Goal: Information Seeking & Learning: Check status

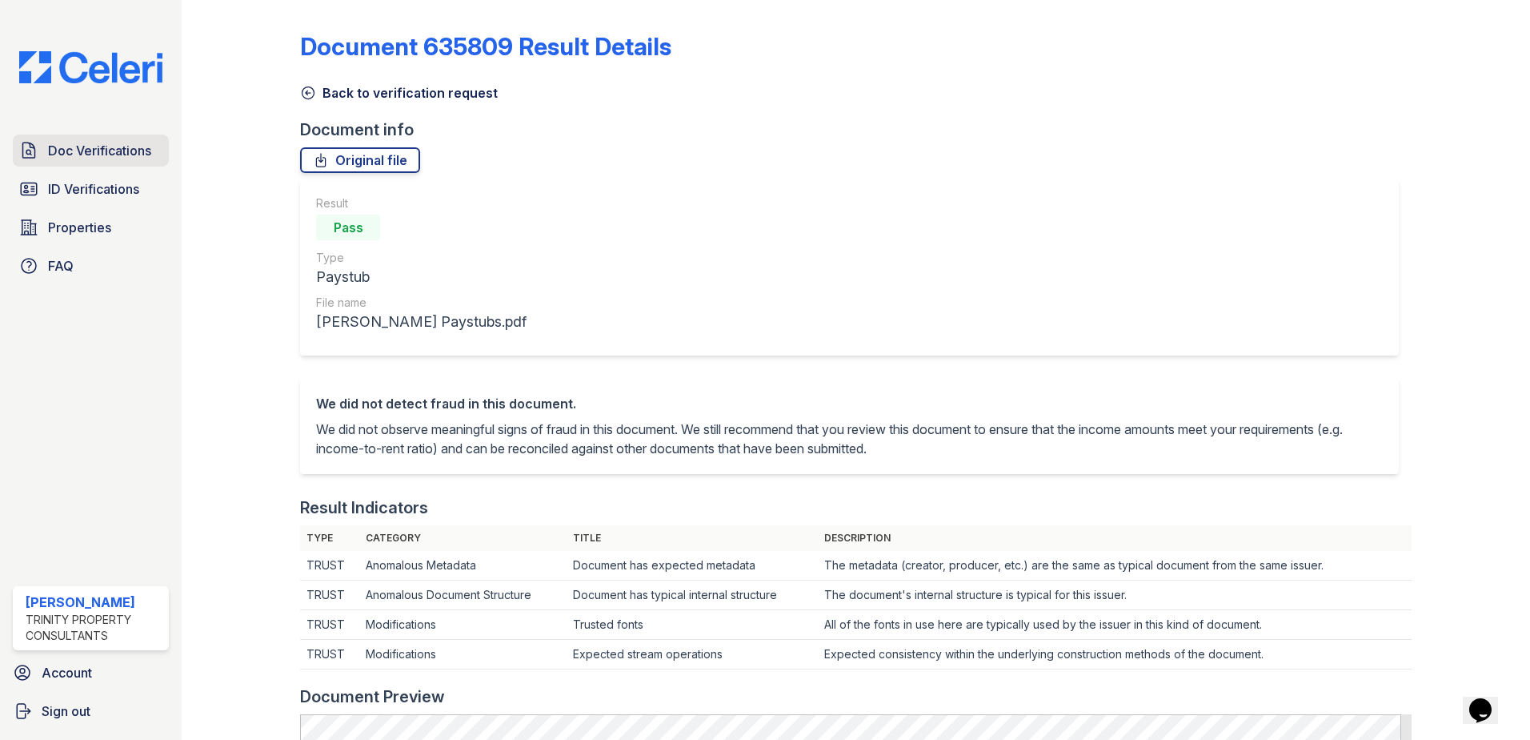
click at [105, 149] on span "Doc Verifications" at bounding box center [99, 150] width 103 height 19
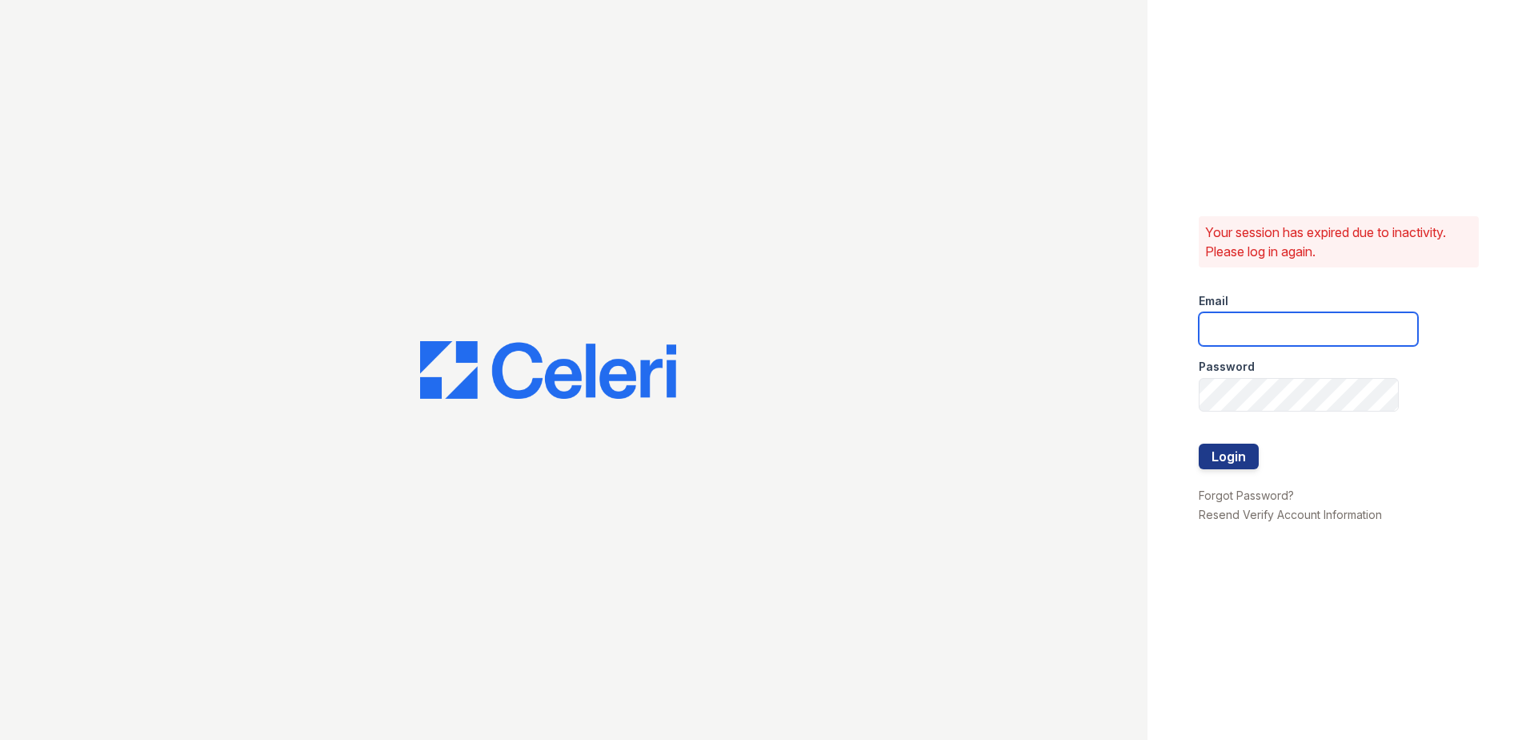
type input "mtaylor@trinity-pm.com"
click at [1229, 457] on button "Login" at bounding box center [1229, 456] width 60 height 26
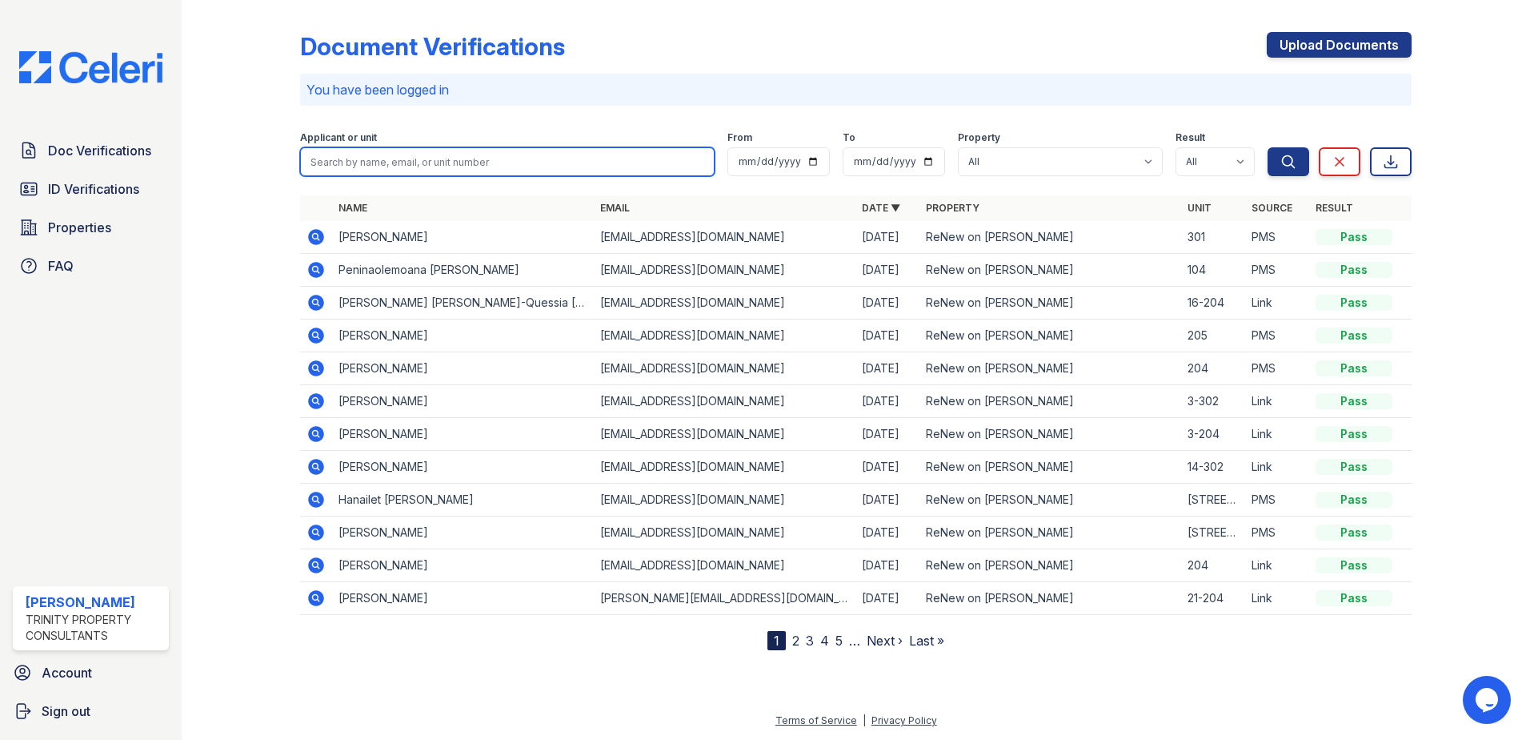
click at [327, 165] on input "search" at bounding box center [507, 161] width 415 height 29
click at [423, 161] on input "search" at bounding box center [507, 161] width 415 height 29
type input "abio"
click at [1268, 147] on button "Search" at bounding box center [1289, 161] width 42 height 29
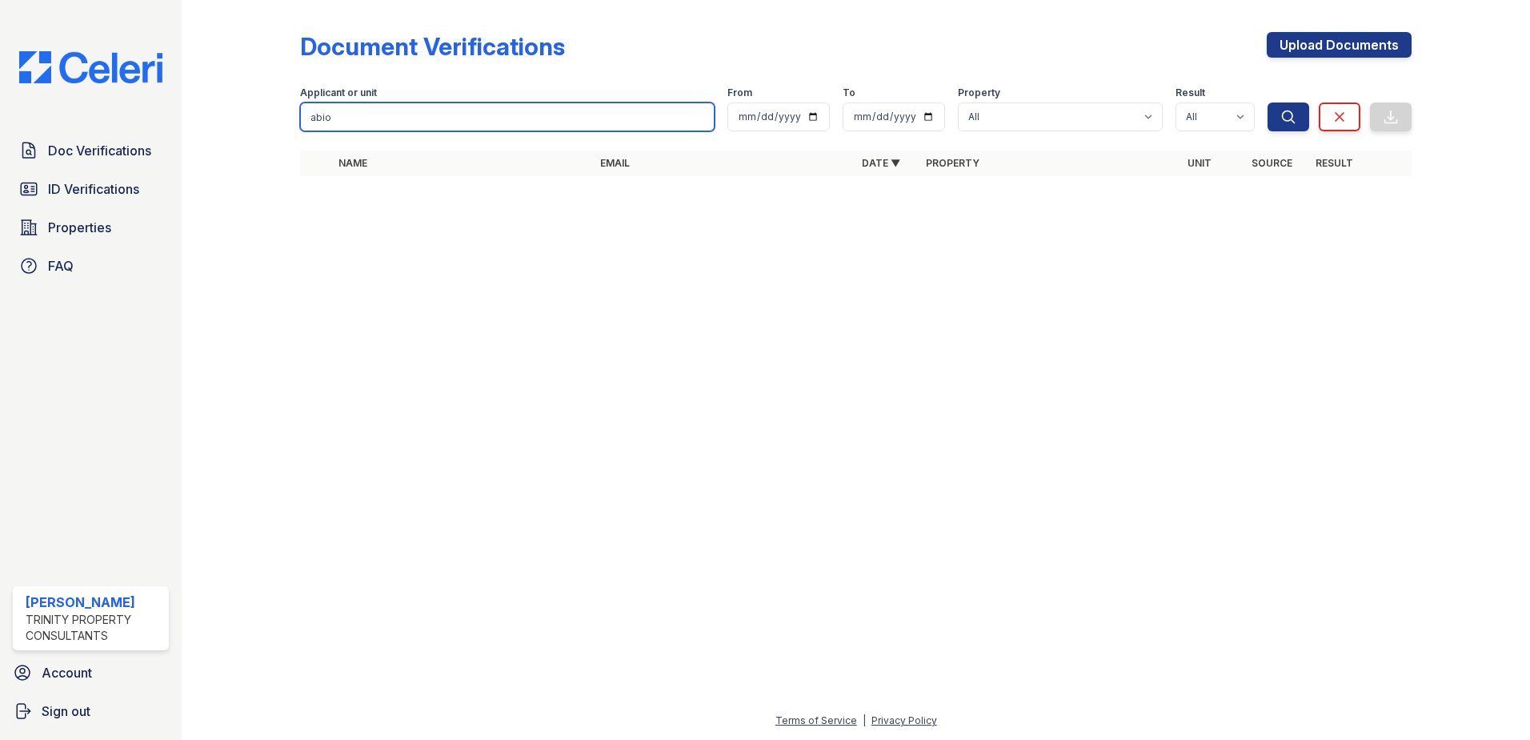
drag, startPoint x: 410, startPoint y: 118, endPoint x: 239, endPoint y: 113, distance: 170.5
click at [239, 113] on div "Document Verifications Upload Documents Filter Applicant or unit abio From To P…" at bounding box center [855, 109] width 1297 height 218
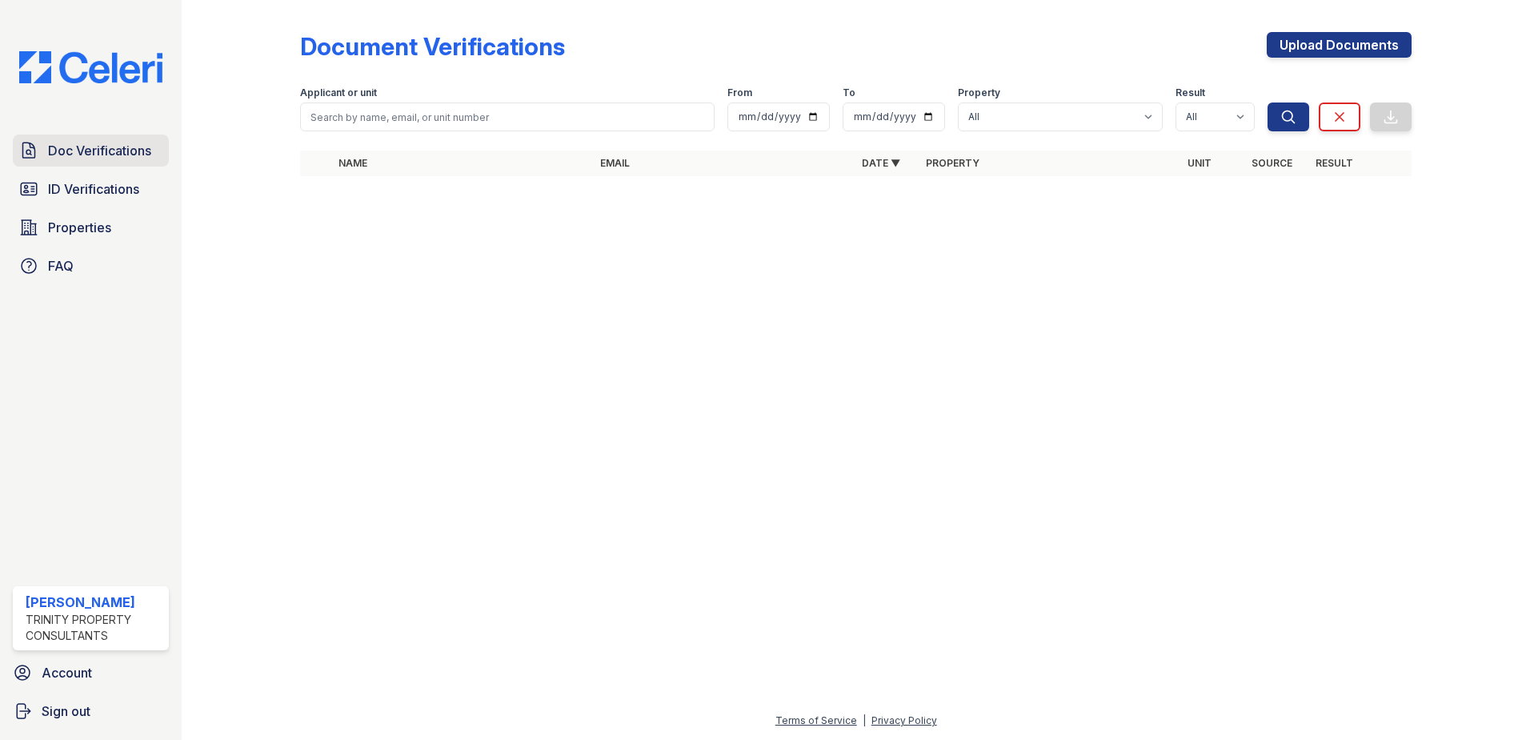
click at [142, 149] on span "Doc Verifications" at bounding box center [99, 150] width 103 height 19
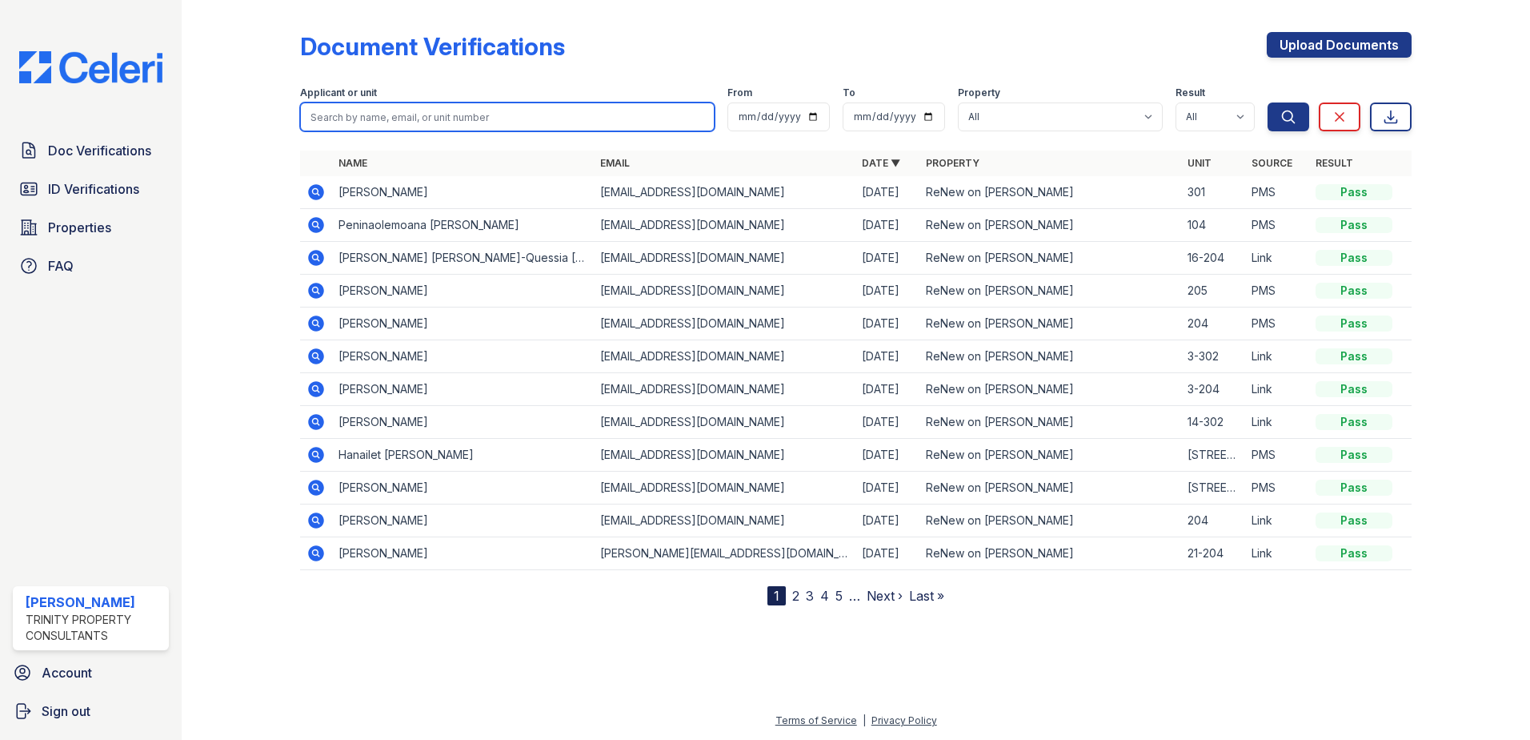
click at [348, 122] on input "search" at bounding box center [507, 116] width 415 height 29
type input "abi"
click at [1268, 102] on button "Search" at bounding box center [1289, 116] width 42 height 29
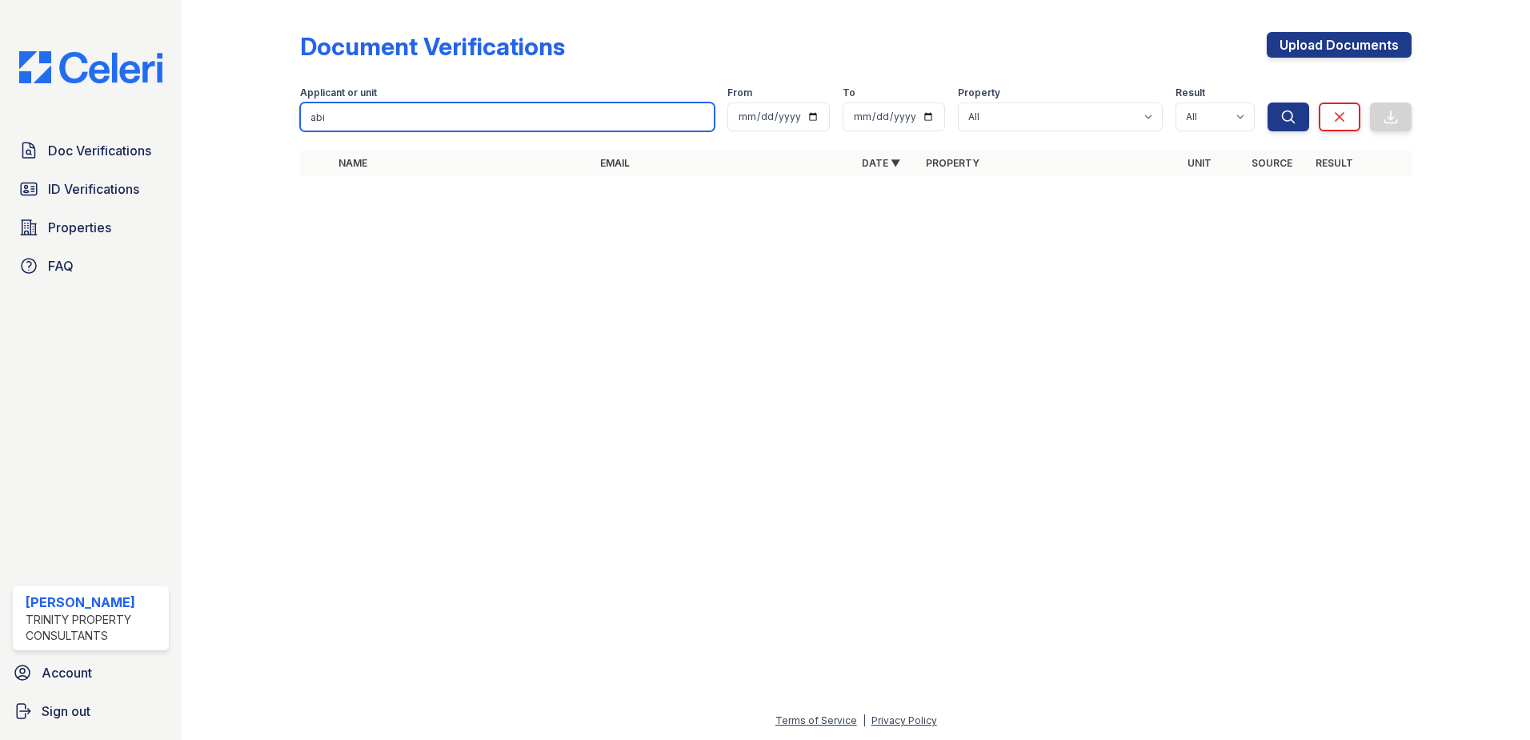
click at [348, 122] on input "abi" at bounding box center [507, 116] width 415 height 29
type input "a"
type input "craig"
click at [1268, 102] on button "Search" at bounding box center [1289, 116] width 42 height 29
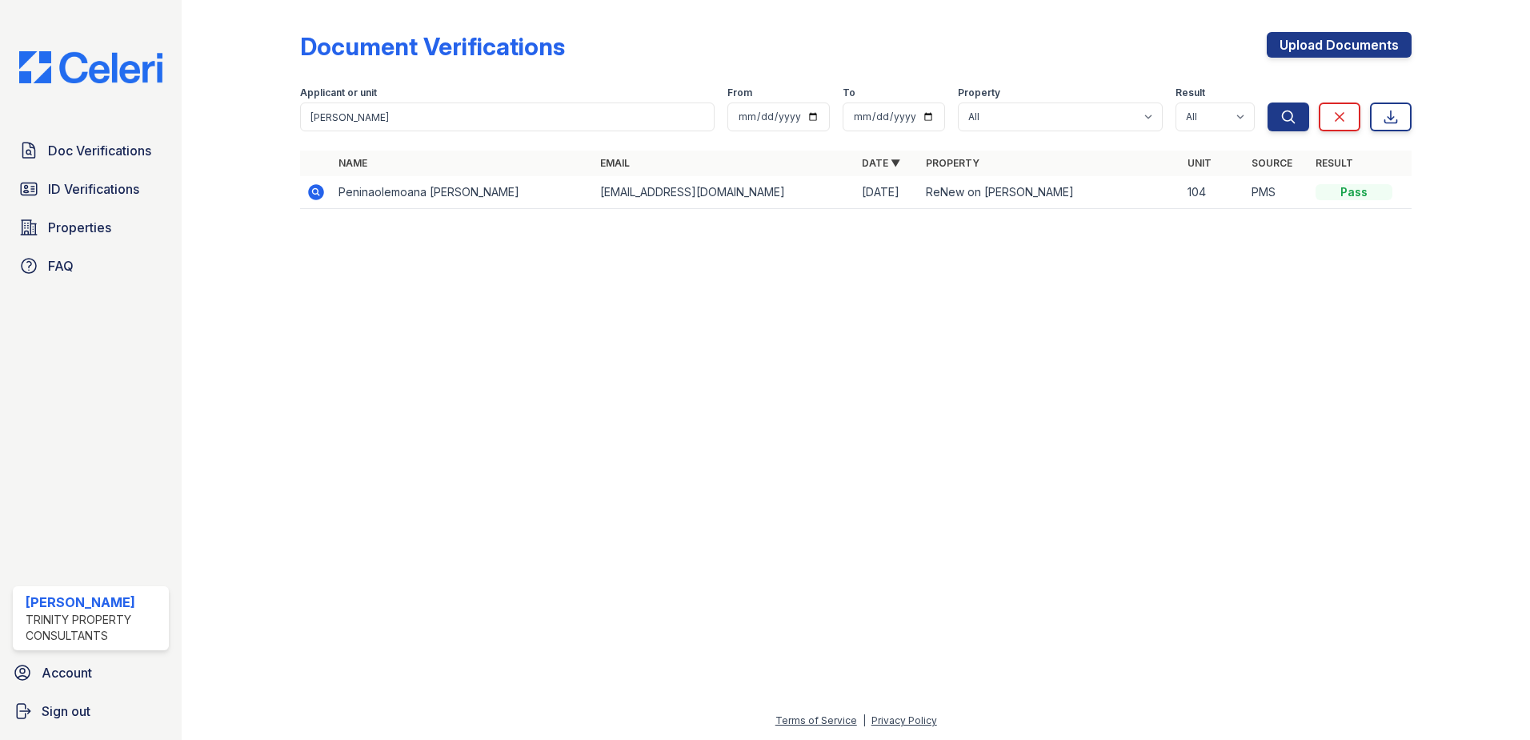
click at [313, 185] on icon at bounding box center [316, 191] width 19 height 19
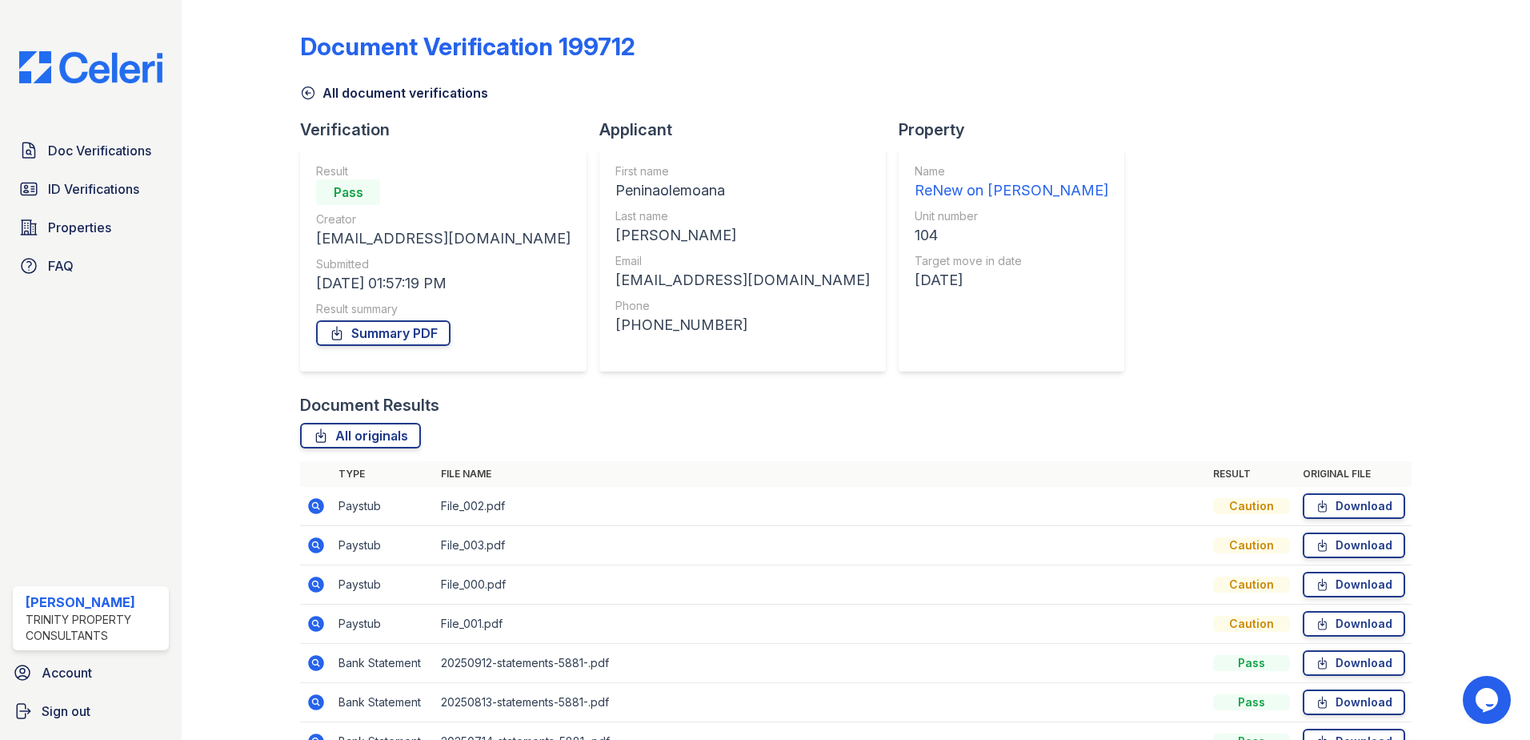
click at [311, 96] on icon at bounding box center [308, 93] width 16 height 16
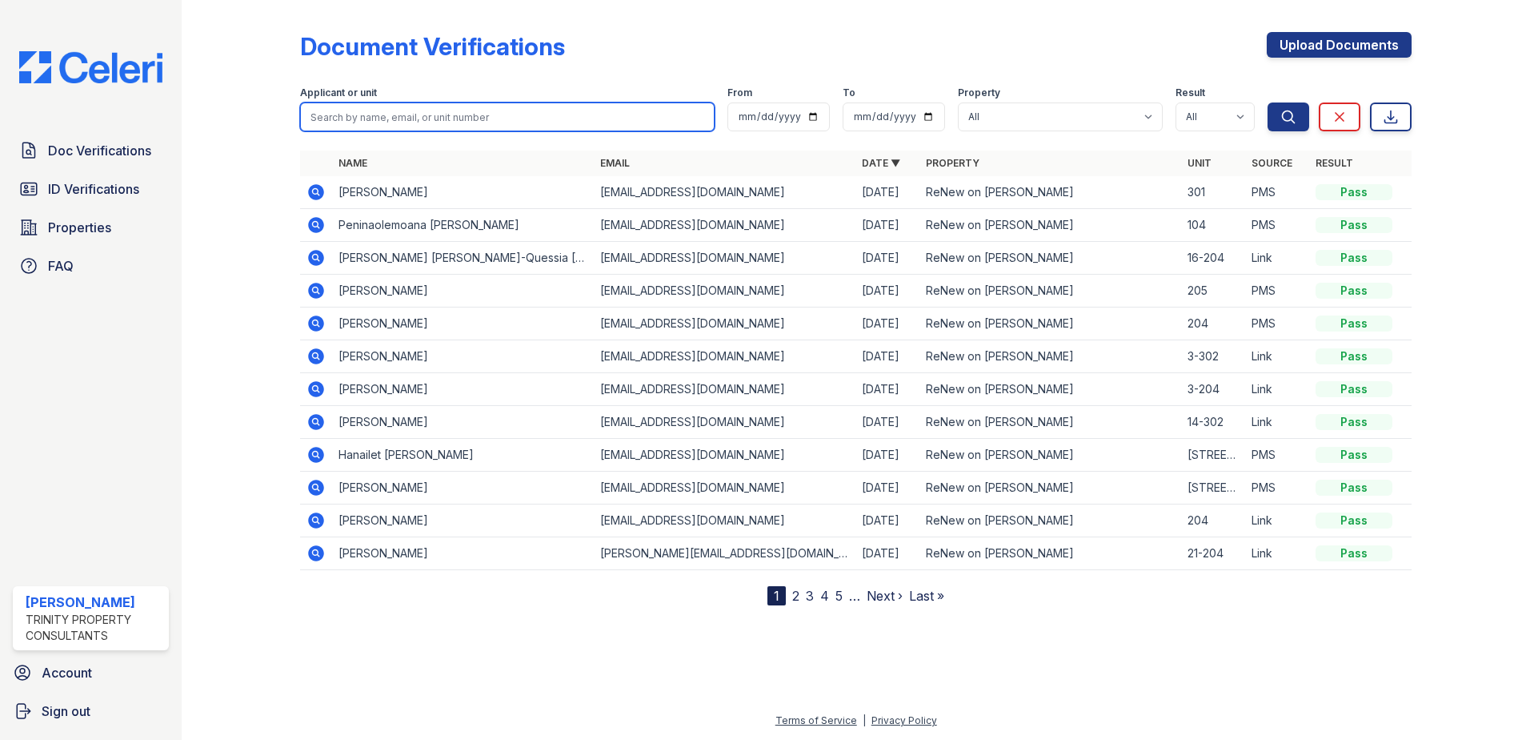
click at [402, 118] on input "search" at bounding box center [507, 116] width 415 height 29
type input "pena"
click at [1268, 102] on button "Search" at bounding box center [1289, 116] width 42 height 29
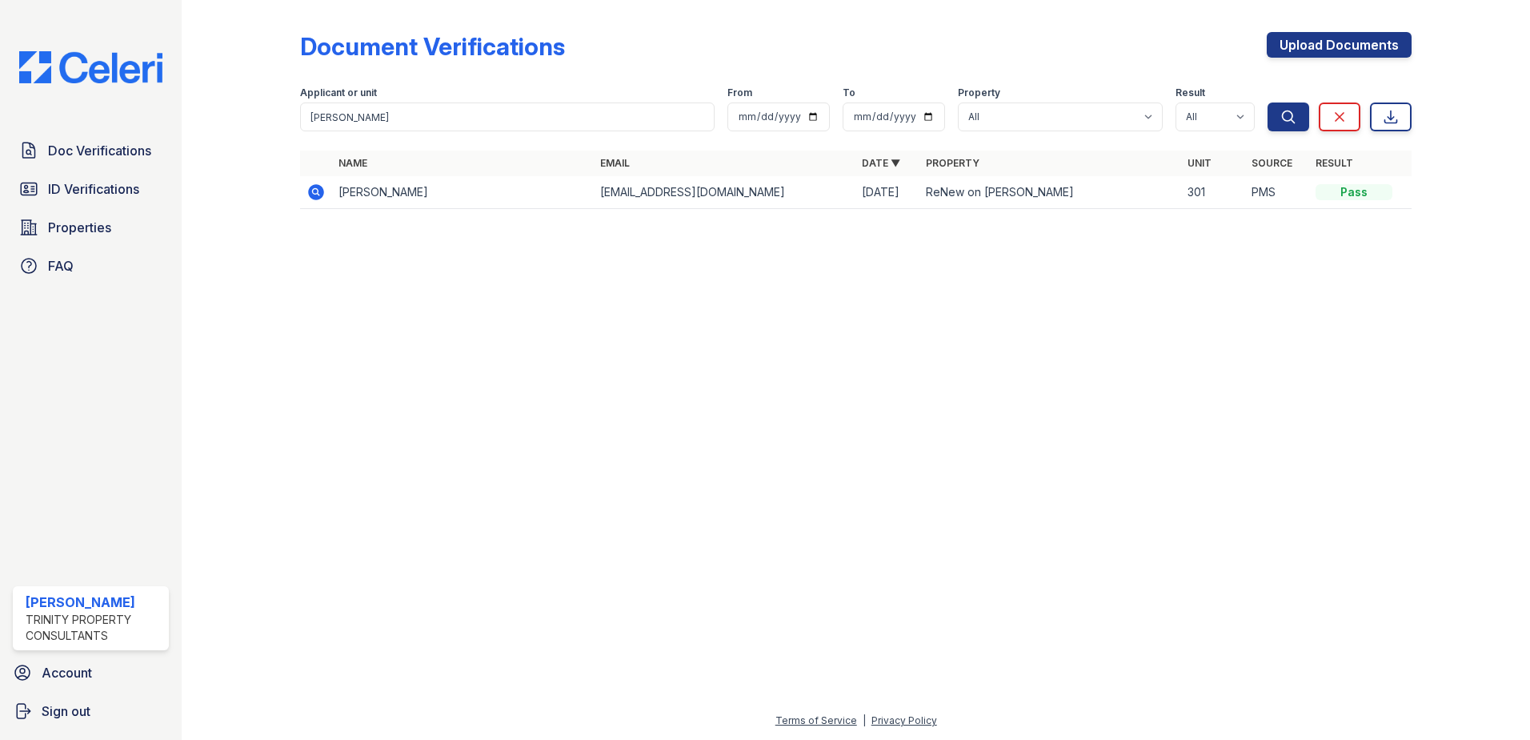
click at [315, 196] on icon at bounding box center [316, 192] width 16 height 16
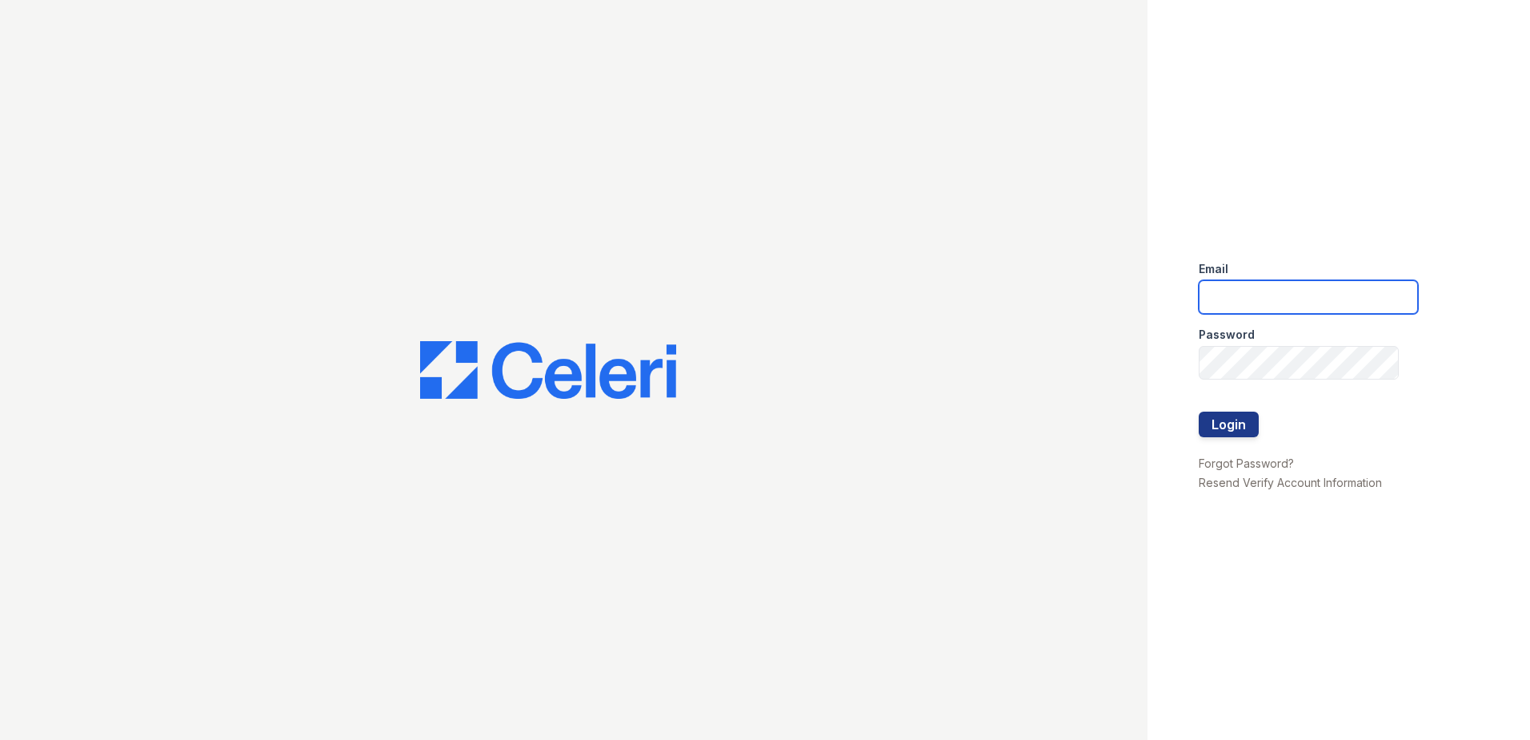
type input "[EMAIL_ADDRESS][DOMAIN_NAME]"
click at [1201, 411] on div at bounding box center [1308, 395] width 219 height 32
click at [1211, 422] on button "Login" at bounding box center [1229, 424] width 60 height 26
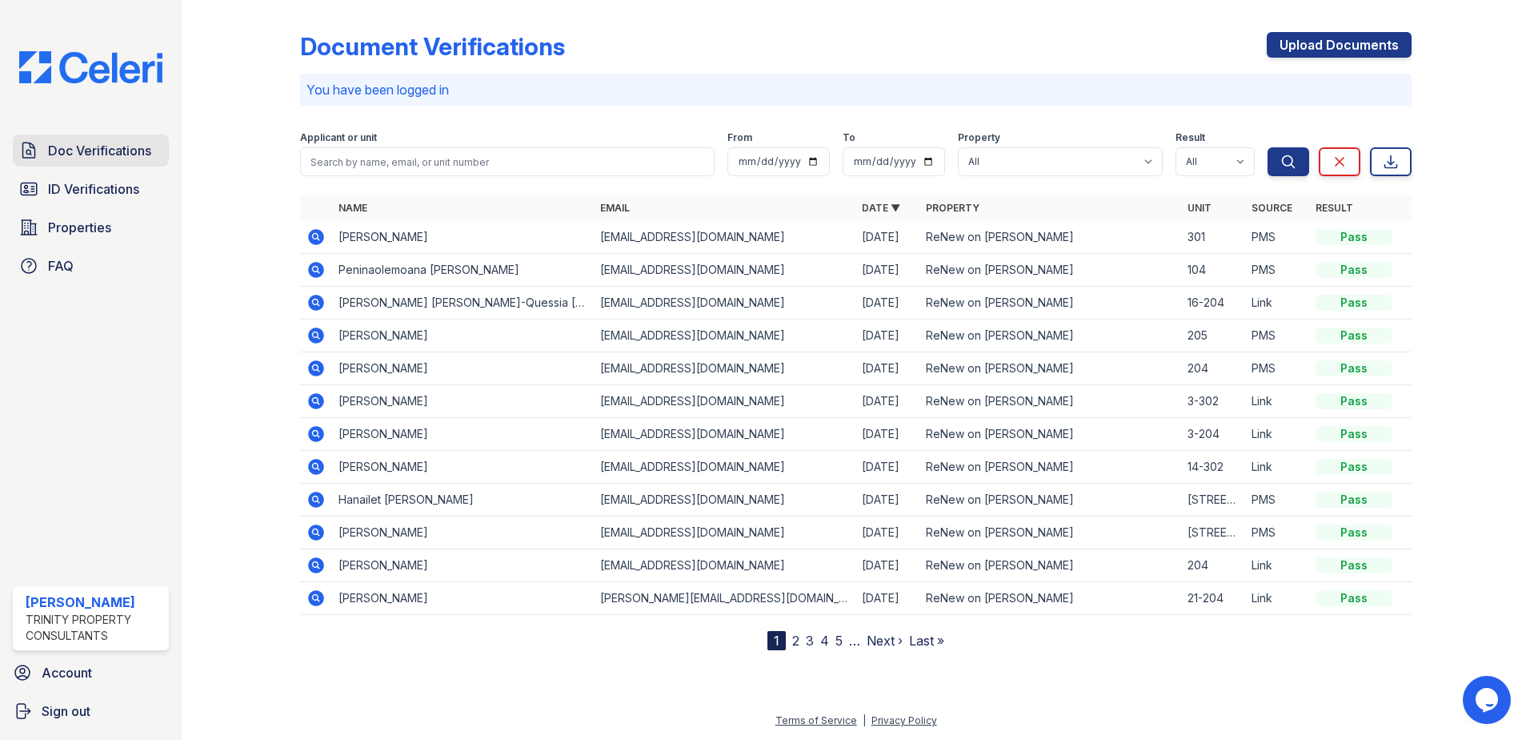
click at [122, 156] on span "Doc Verifications" at bounding box center [99, 150] width 103 height 19
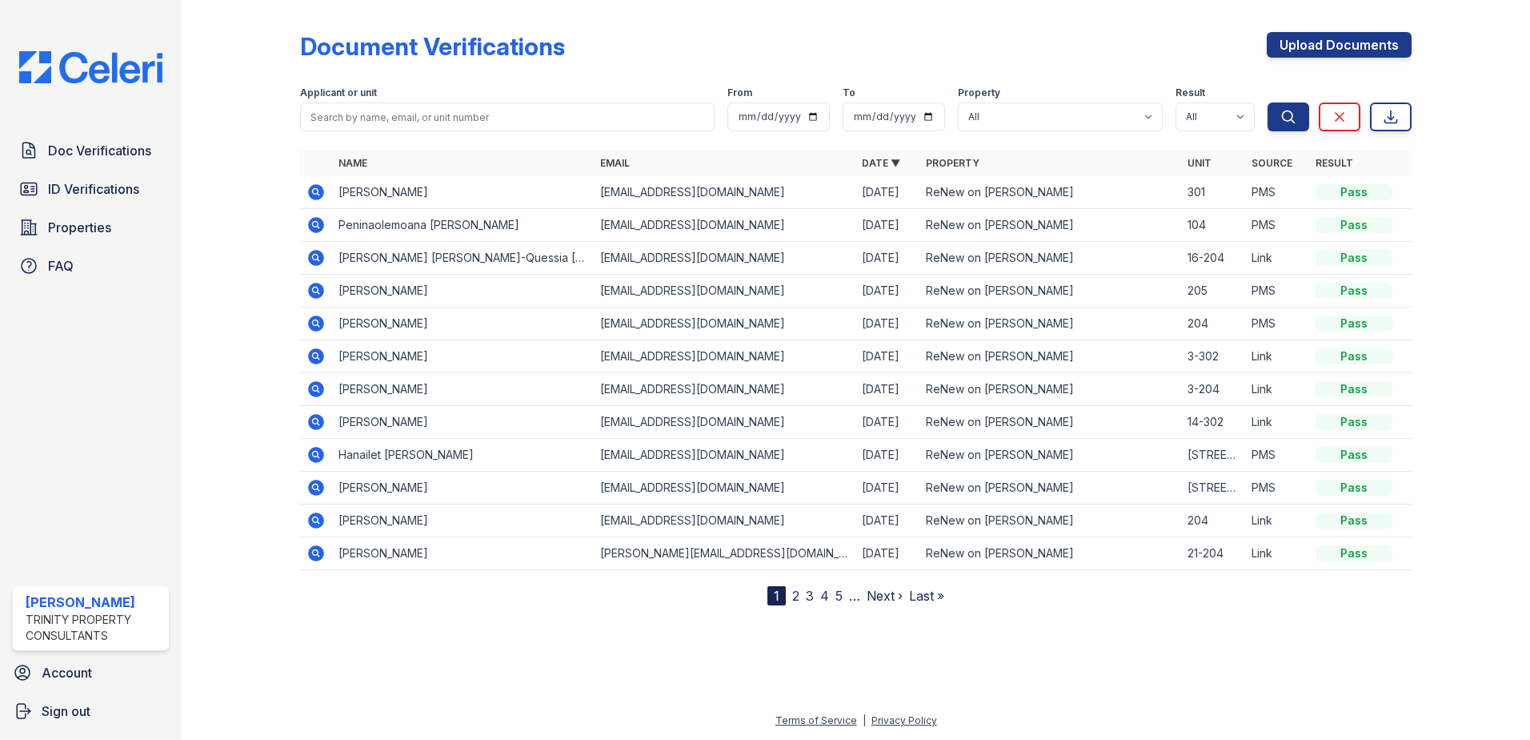
click at [379, 131] on form "Applicant or unit From To Property All ReNew on James Result All Pass Caution F…" at bounding box center [856, 106] width 1112 height 64
click at [383, 110] on input "search" at bounding box center [507, 116] width 415 height 29
type input "craig"
click at [1268, 102] on button "Search" at bounding box center [1289, 116] width 42 height 29
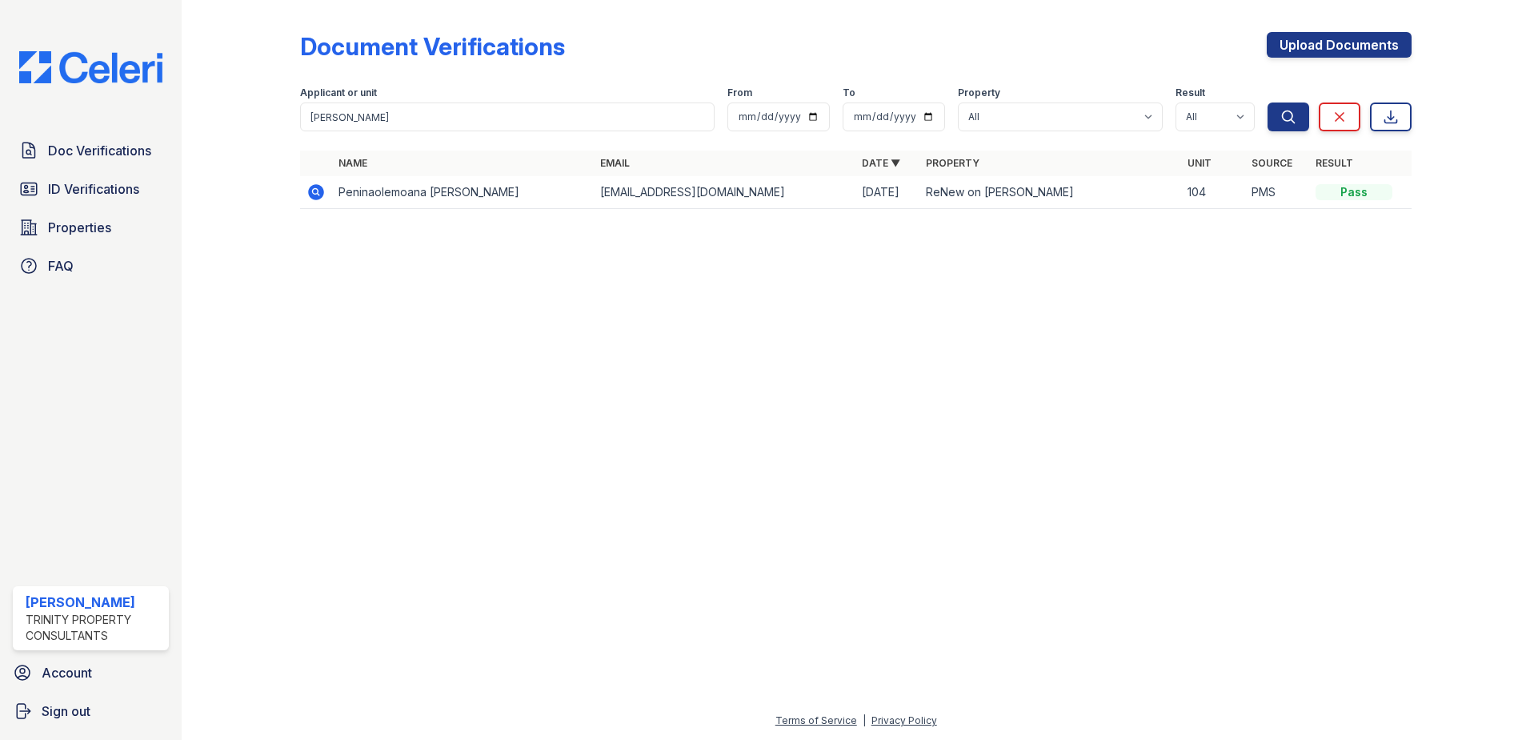
click at [315, 190] on icon at bounding box center [315, 191] width 4 height 4
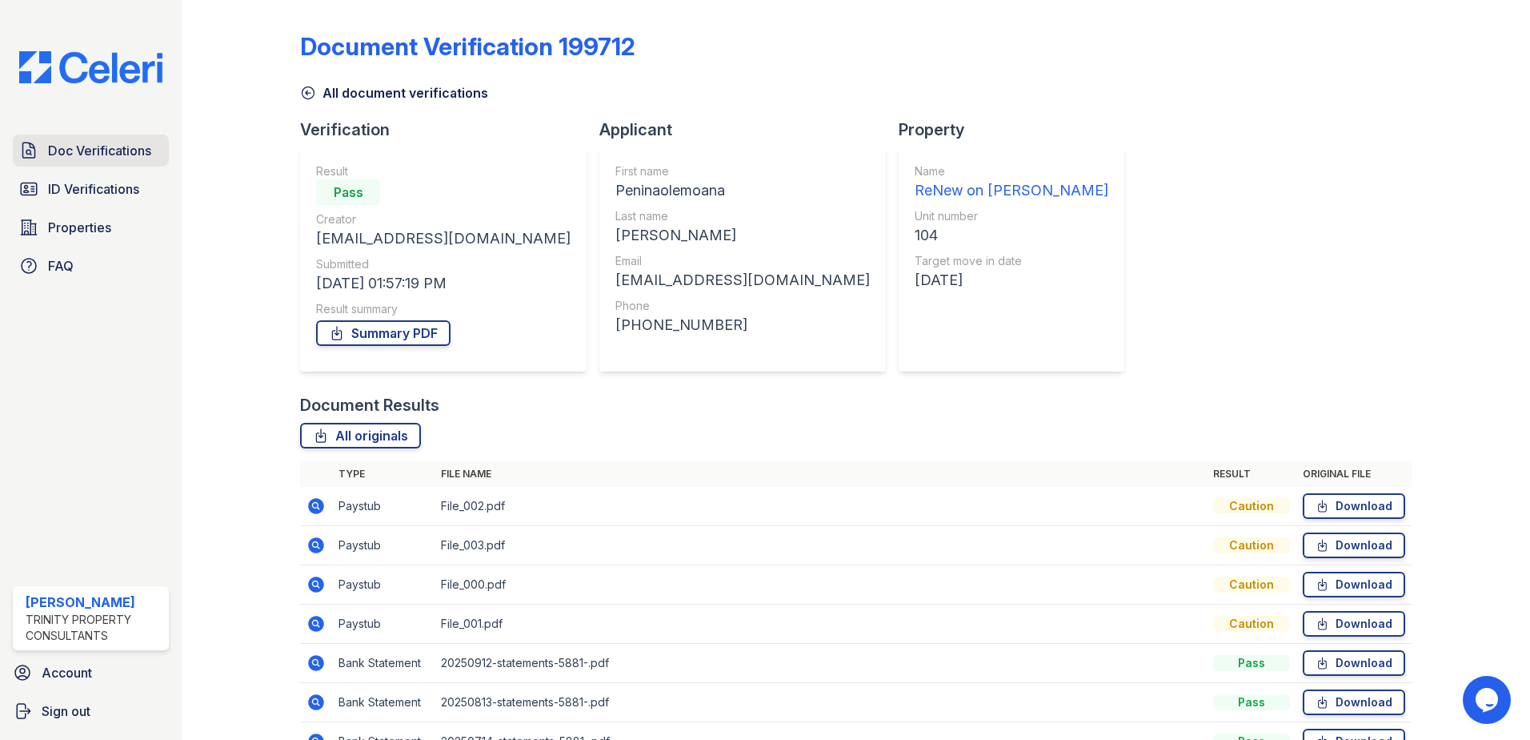
drag, startPoint x: 54, startPoint y: 143, endPoint x: 97, endPoint y: 147, distance: 42.6
click at [54, 143] on span "Doc Verifications" at bounding box center [99, 150] width 103 height 19
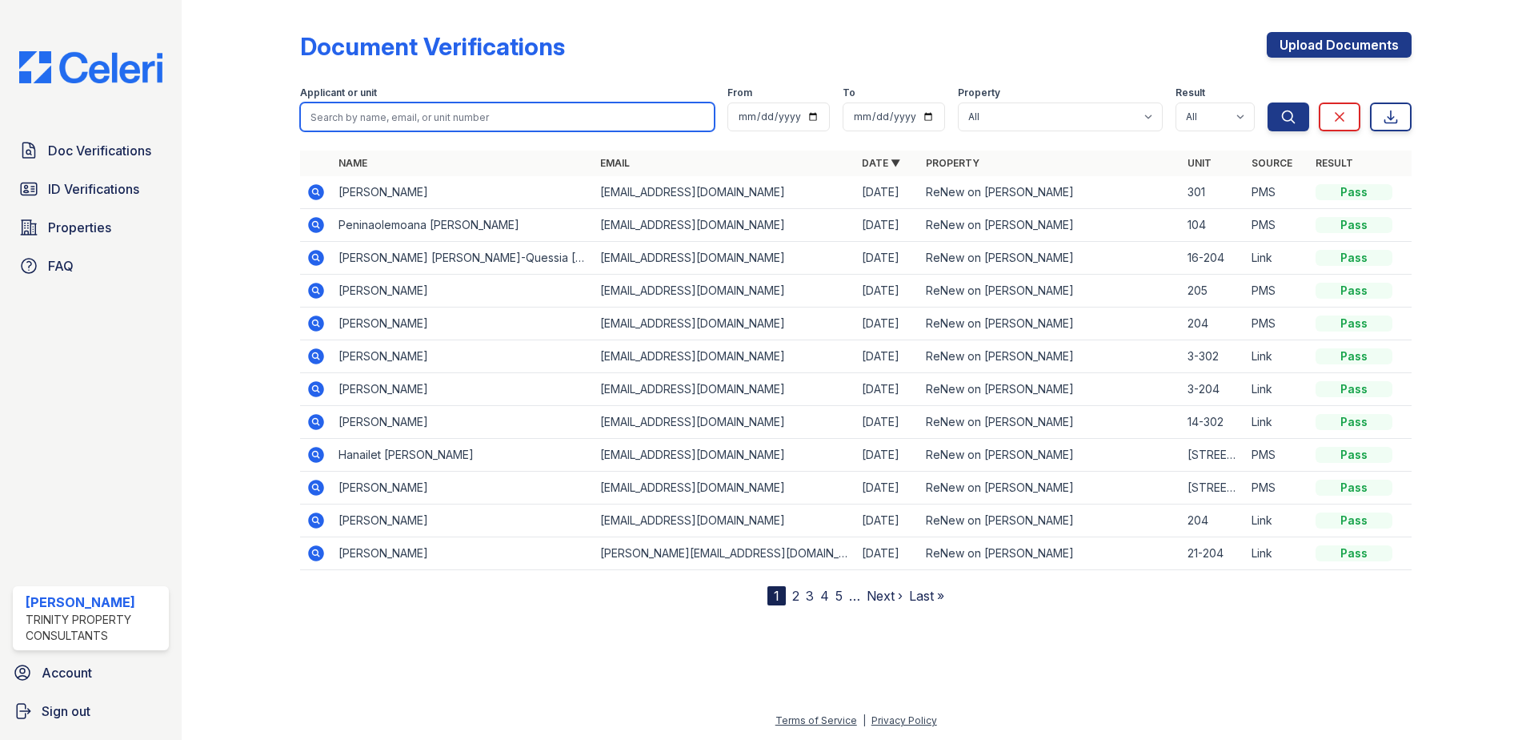
click at [341, 124] on input "search" at bounding box center [507, 116] width 415 height 29
type input ";"
type input "lao"
click at [1268, 102] on button "Search" at bounding box center [1289, 116] width 42 height 29
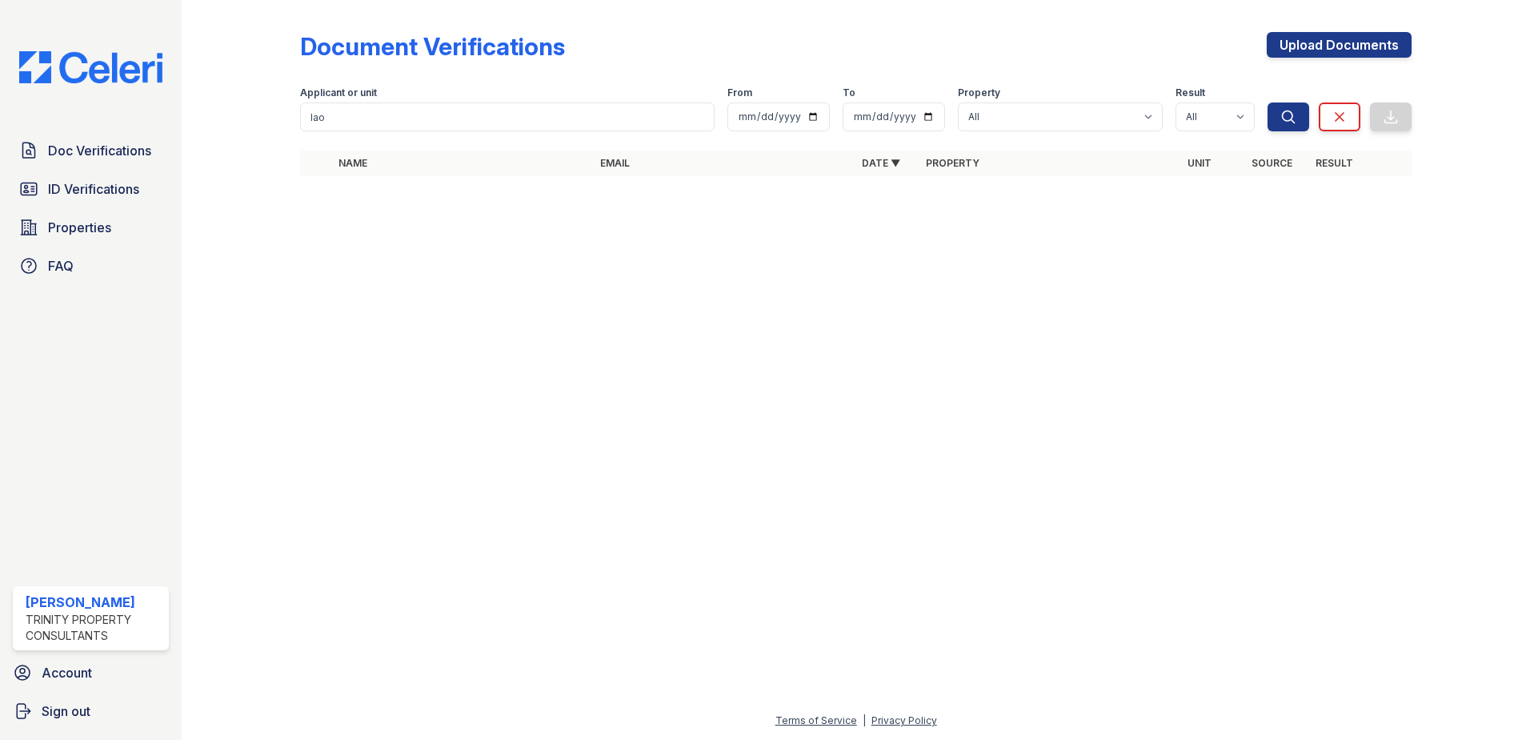
click at [377, 132] on form "Applicant or unit lao From To Property All ReNew on James Result All Pass Cauti…" at bounding box center [856, 106] width 1112 height 64
type input "l"
